Goal: Transaction & Acquisition: Purchase product/service

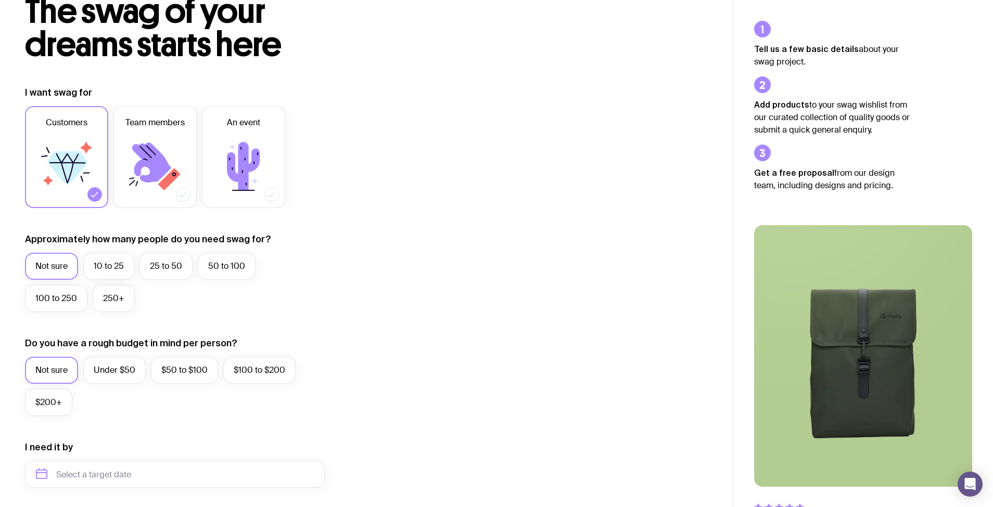
scroll to position [74, 0]
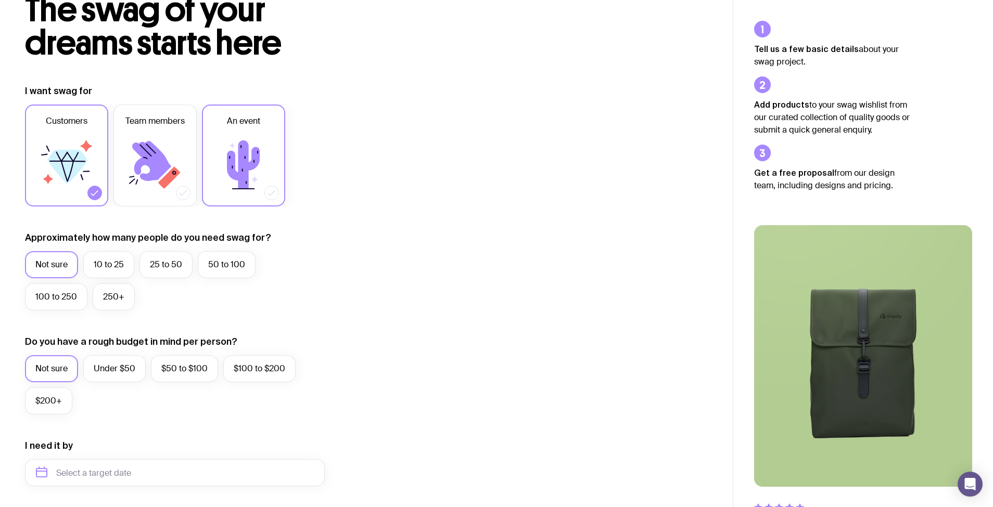
click at [241, 158] on icon at bounding box center [243, 165] width 33 height 48
click at [0, 0] on input "An event" at bounding box center [0, 0] width 0 height 0
click at [113, 268] on label "10 to 25" at bounding box center [108, 264] width 51 height 27
click at [0, 0] on input "10 to 25" at bounding box center [0, 0] width 0 height 0
click at [33, 276] on label "Not sure" at bounding box center [51, 264] width 53 height 27
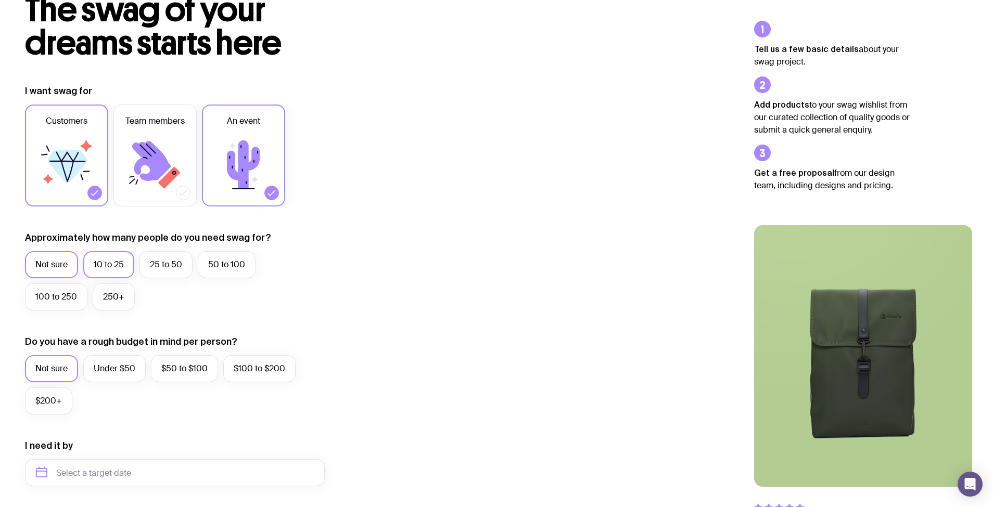
click at [0, 0] on input "Not sure" at bounding box center [0, 0] width 0 height 0
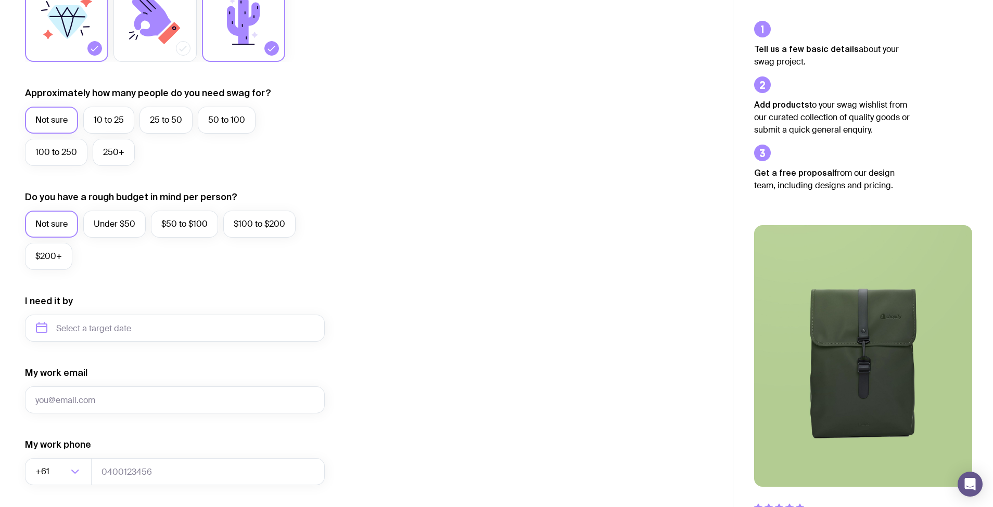
scroll to position [220, 0]
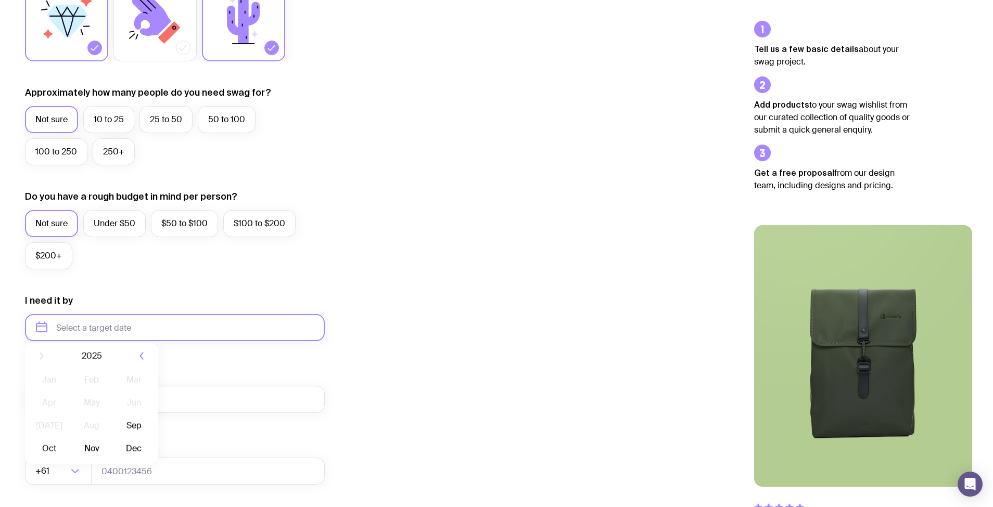
click at [110, 328] on input "text" at bounding box center [175, 327] width 300 height 27
click at [72, 454] on button "Oct" at bounding box center [91, 456] width 38 height 21
type input "[DATE]"
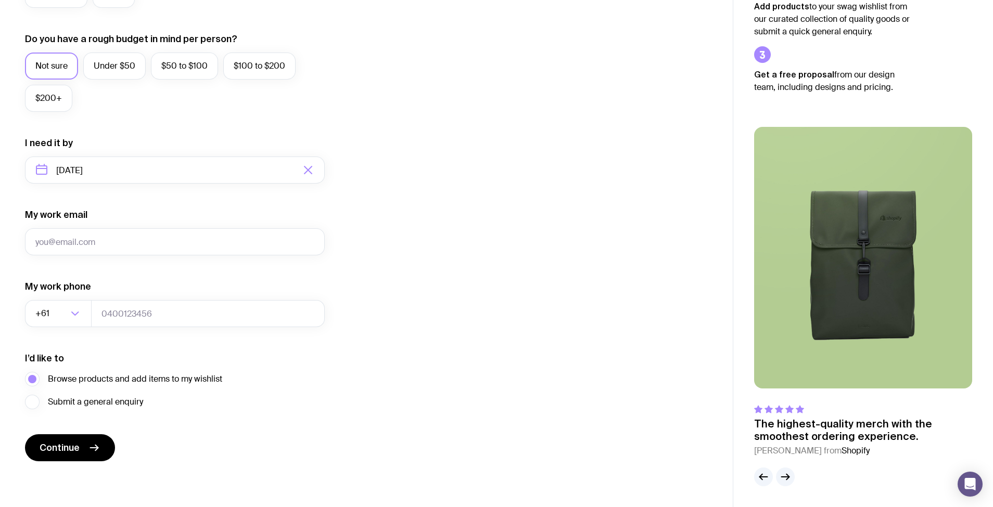
scroll to position [377, 0]
click at [67, 454] on button "Continue" at bounding box center [70, 448] width 90 height 27
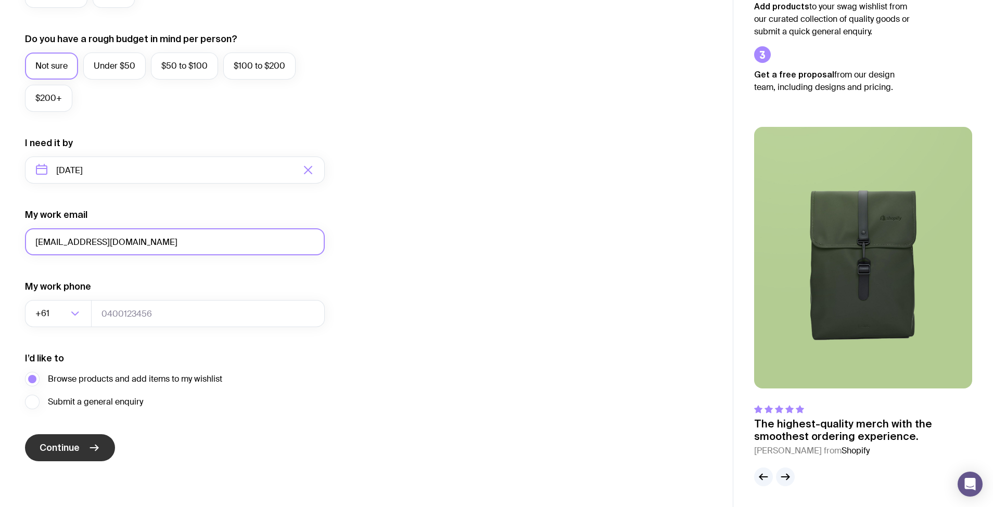
type input "[EMAIL_ADDRESS][DOMAIN_NAME]"
click at [81, 442] on button "Continue" at bounding box center [70, 448] width 90 height 27
type input "04000000000"
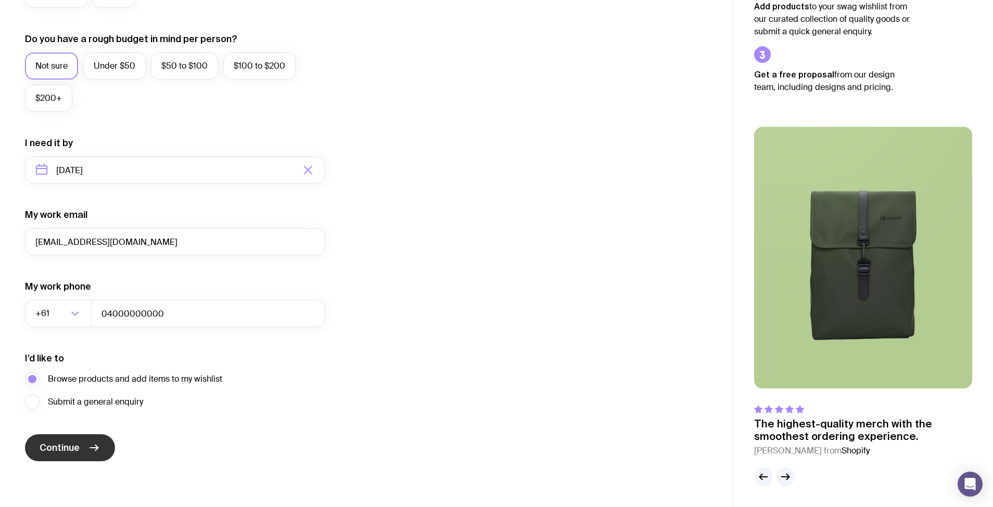
click at [72, 447] on span "Continue" at bounding box center [60, 448] width 40 height 12
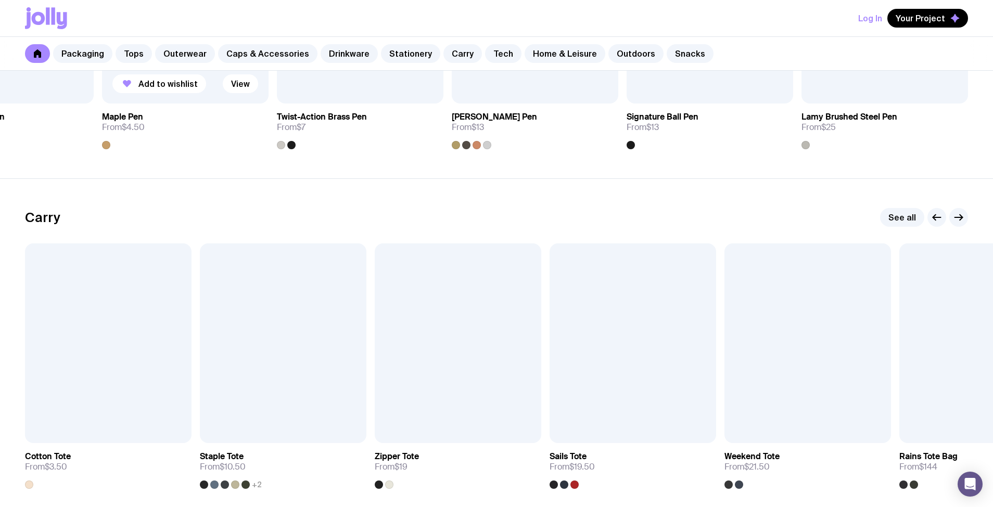
scroll to position [2147, 0]
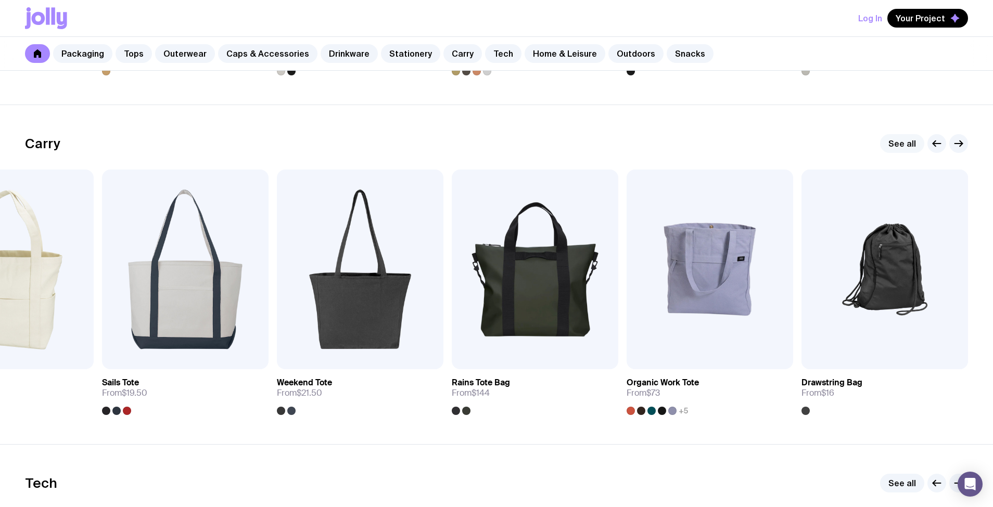
click at [894, 143] on link "See all" at bounding box center [902, 143] width 44 height 19
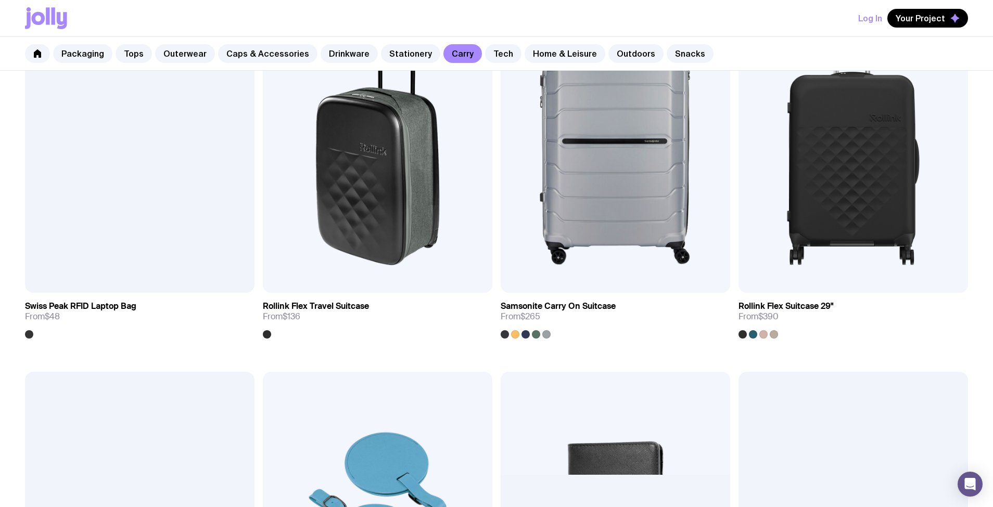
scroll to position [2138, 0]
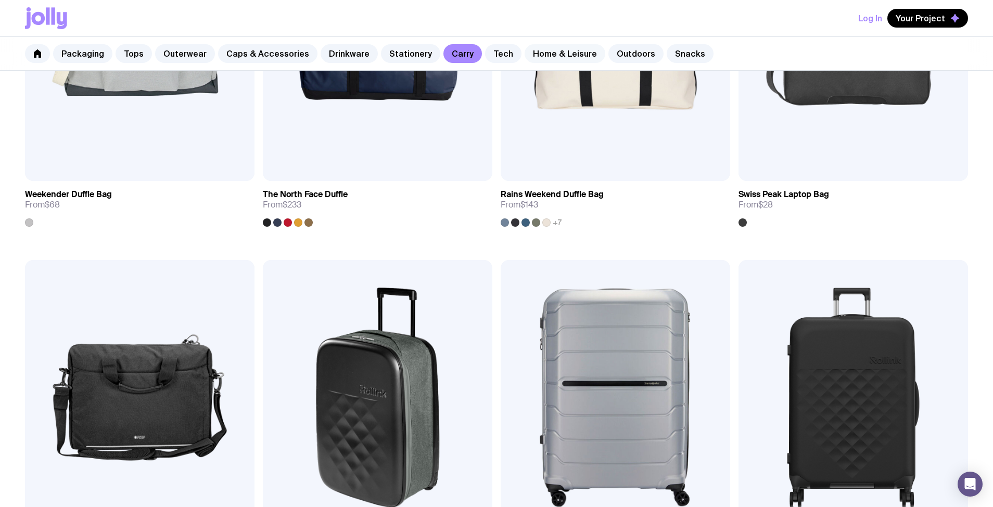
click at [551, 46] on link "Home & Leisure" at bounding box center [565, 53] width 81 height 19
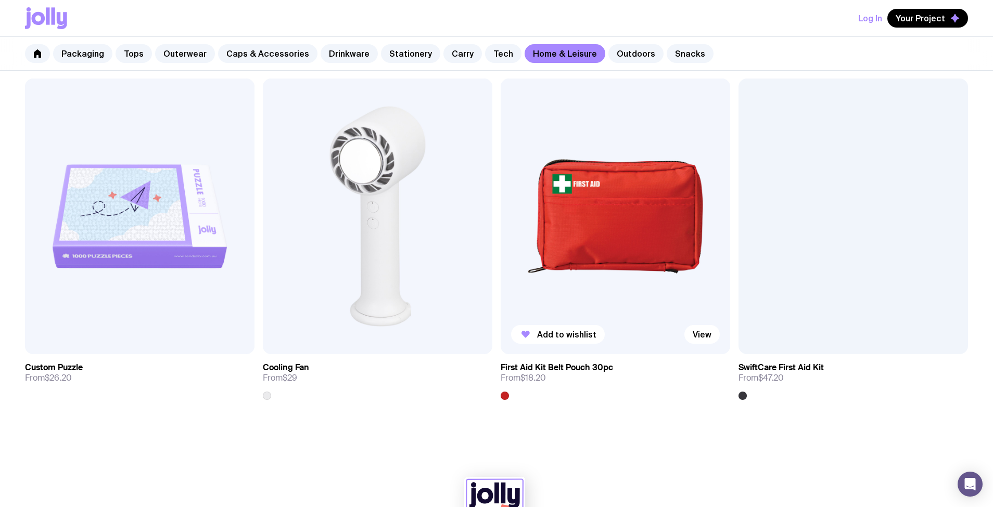
scroll to position [2672, 0]
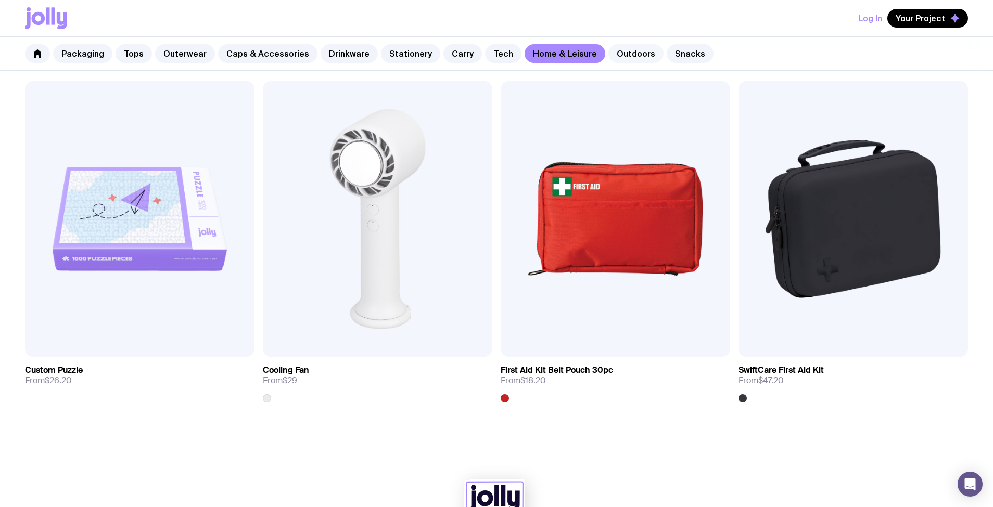
click at [614, 53] on link "Outdoors" at bounding box center [635, 53] width 55 height 19
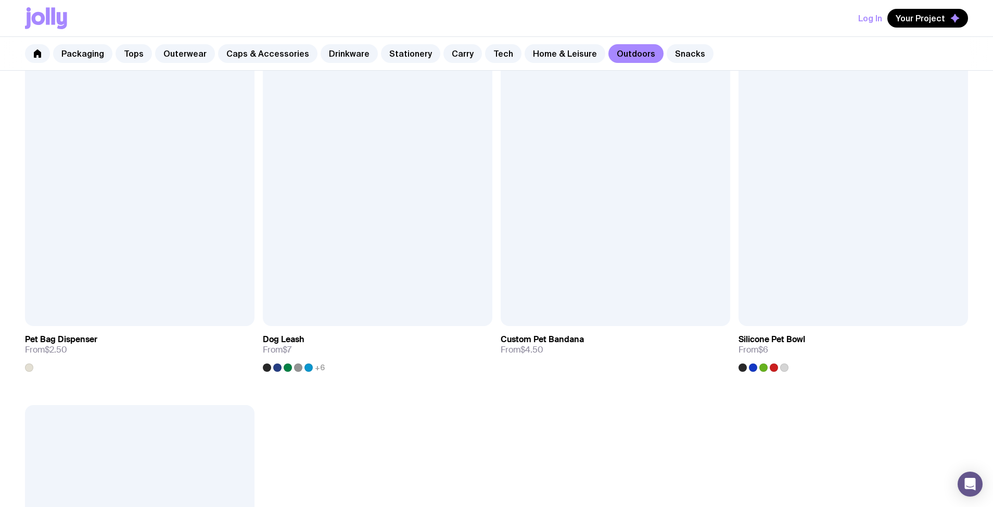
scroll to position [1744, 0]
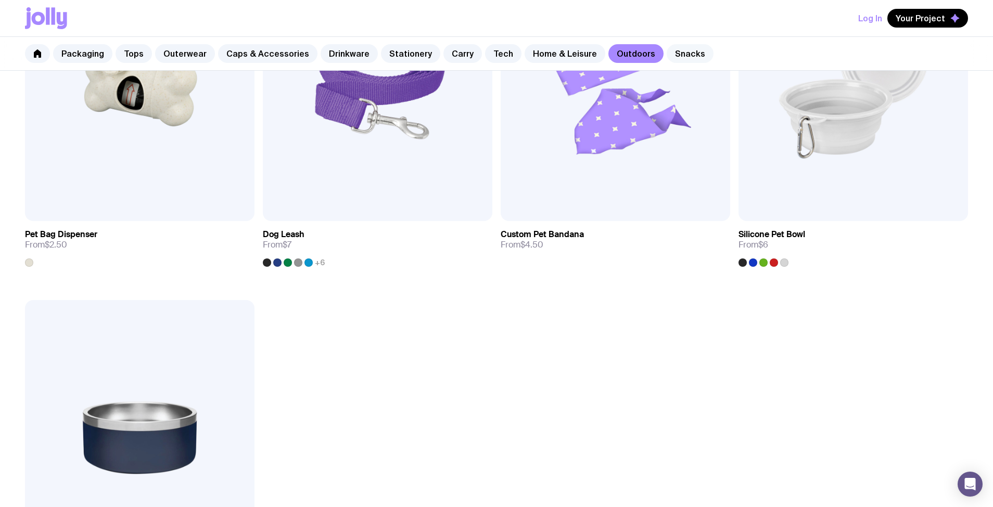
click at [672, 50] on link "Snacks" at bounding box center [690, 53] width 47 height 19
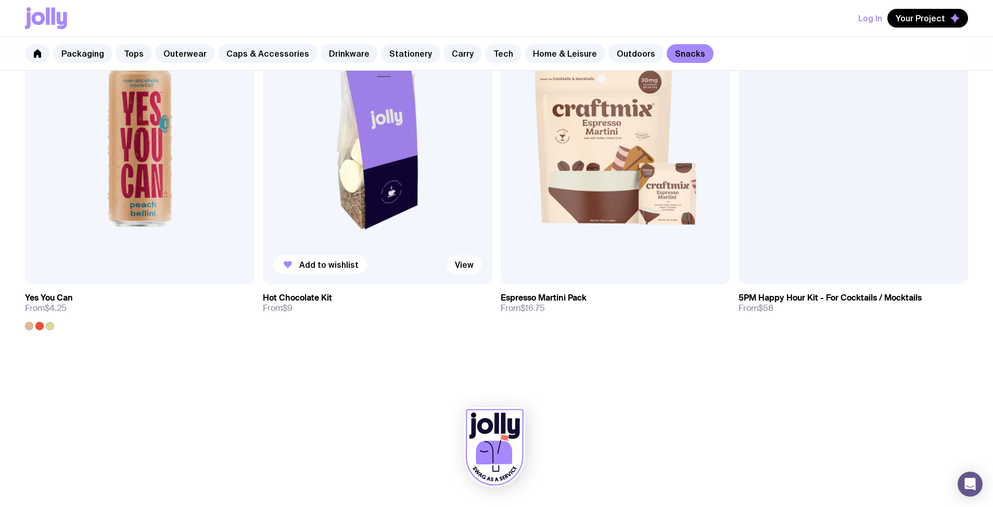
scroll to position [971, 0]
